Goal: Transaction & Acquisition: Book appointment/travel/reservation

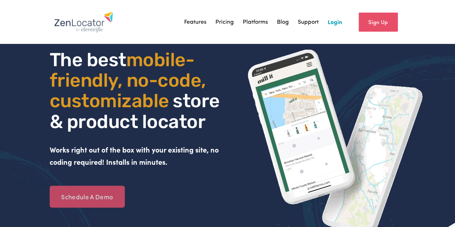
click at [99, 202] on link "Schedule A Demo" at bounding box center [87, 197] width 75 height 22
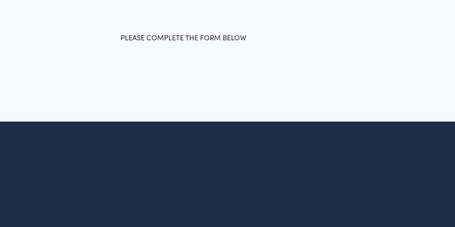
scroll to position [155, 0]
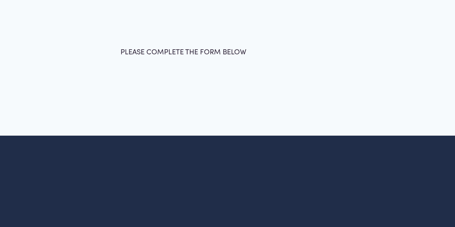
click at [175, 113] on div at bounding box center [227, 61] width 455 height 150
click at [164, 56] on span "PLEASE COMPLETE THE FORM BELOW" at bounding box center [184, 51] width 126 height 9
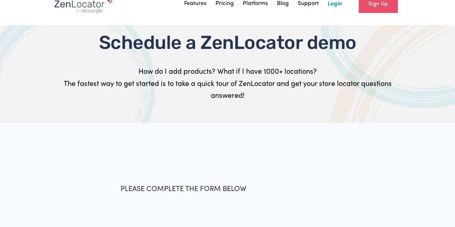
scroll to position [0, 0]
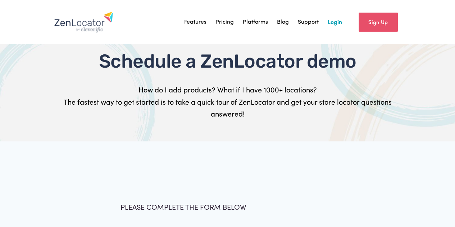
click at [380, 21] on link "Sign Up" at bounding box center [378, 22] width 39 height 19
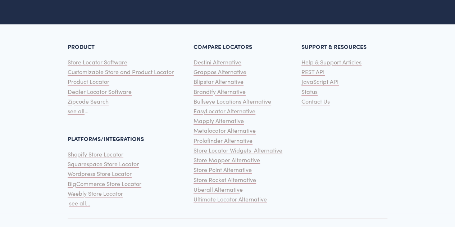
scroll to position [404, 0]
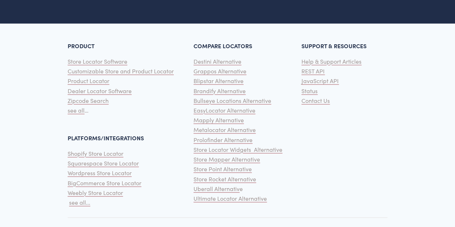
click at [93, 82] on span "Product Locator" at bounding box center [89, 81] width 42 height 8
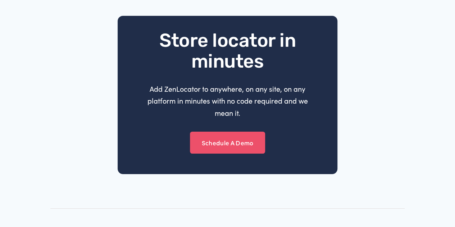
scroll to position [1255, 0]
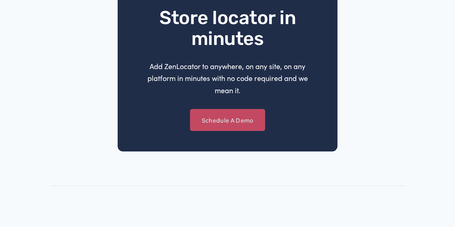
click at [220, 131] on link "Schedule A Demo" at bounding box center [227, 120] width 75 height 22
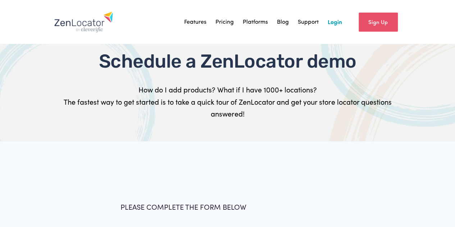
click at [304, 23] on link "Support" at bounding box center [308, 22] width 21 height 11
